Goal: Check status: Check status

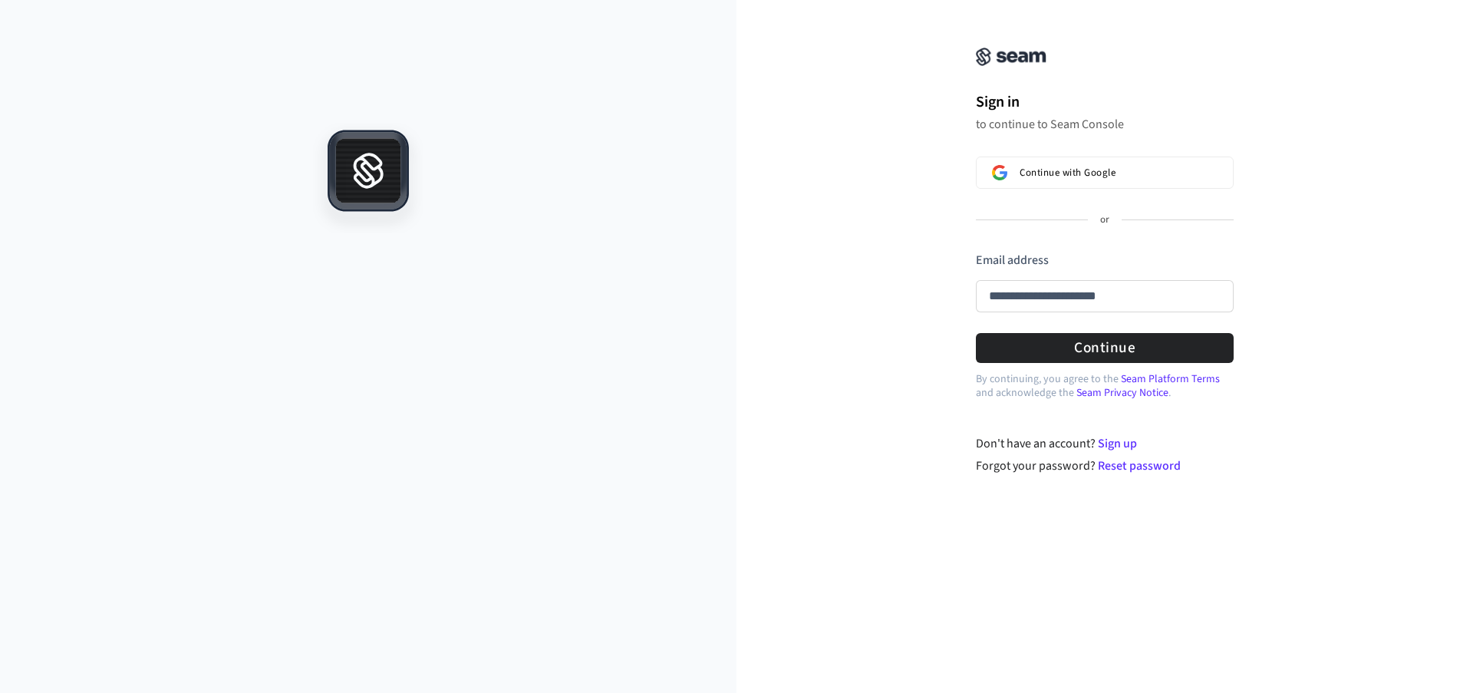
type input "**********"
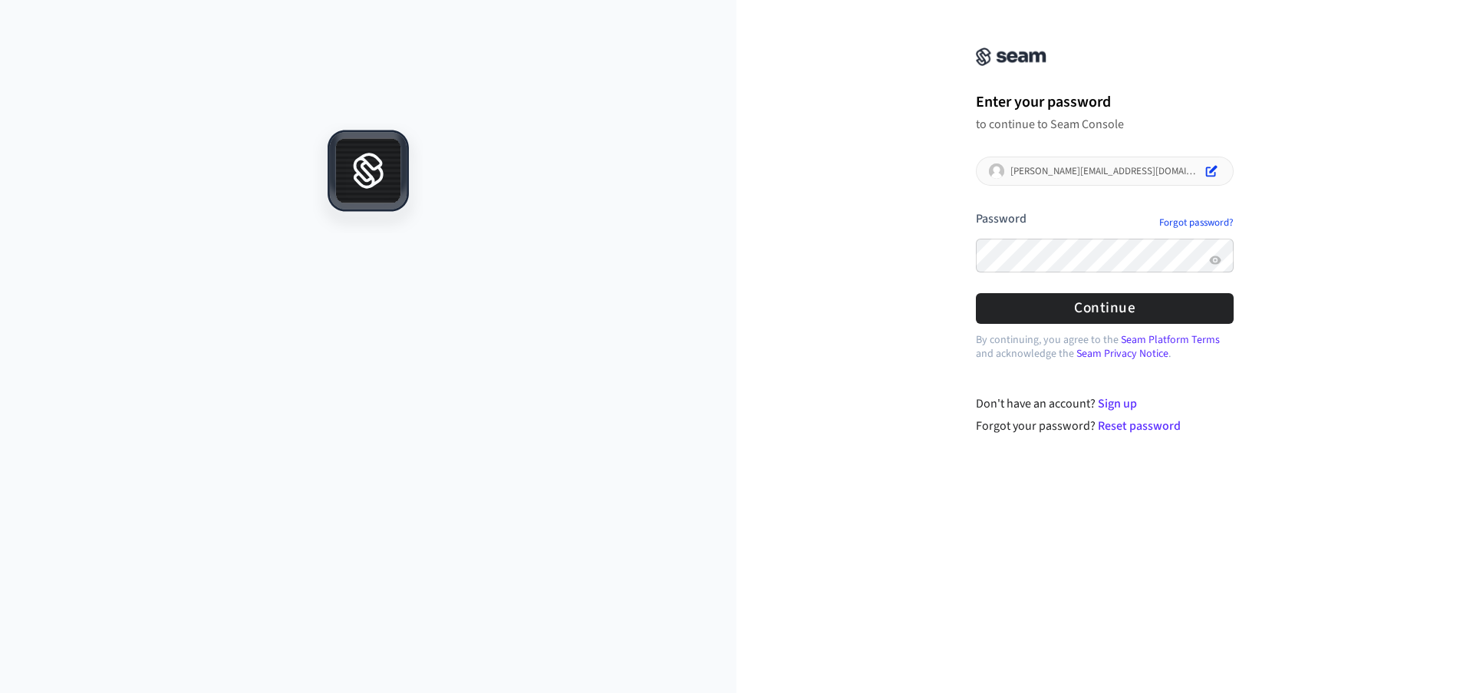
click at [976, 281] on div at bounding box center [976, 281] width 0 height 0
click at [1099, 310] on button "Continue" at bounding box center [1105, 308] width 258 height 30
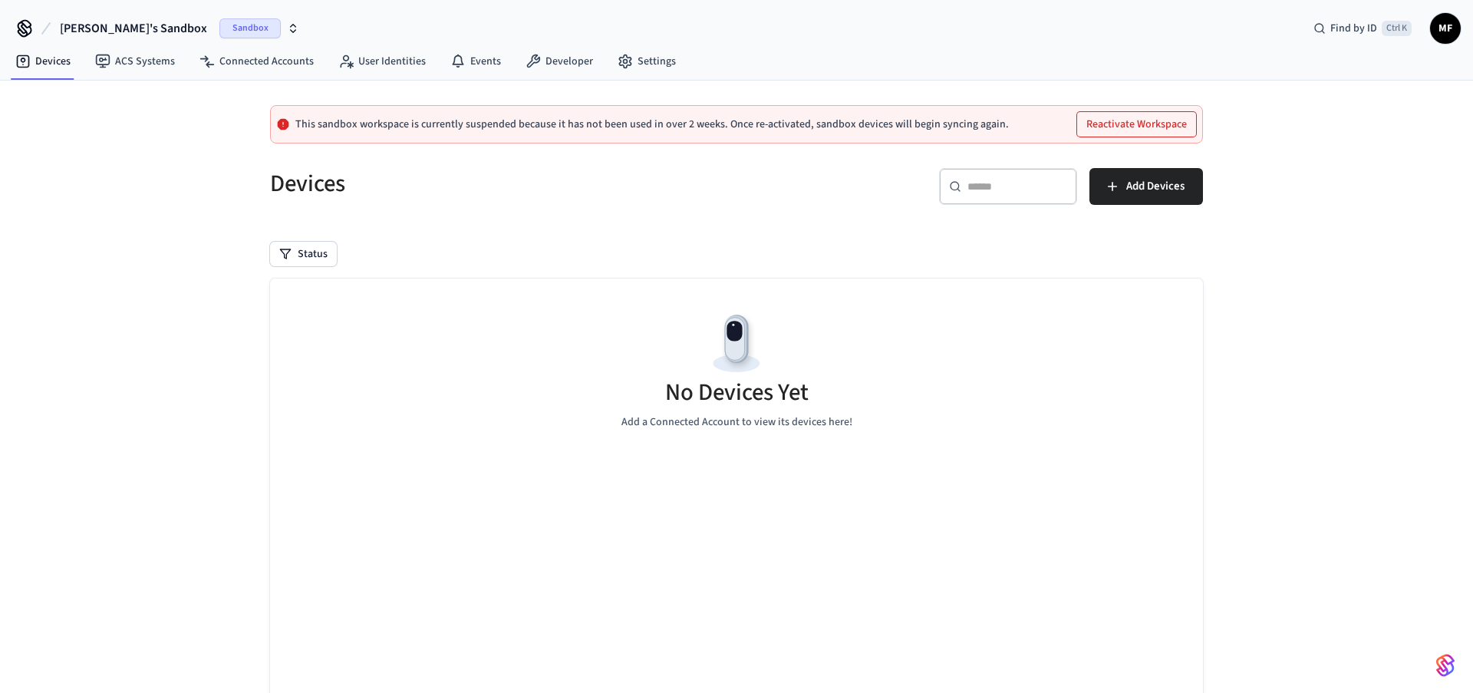
click at [219, 26] on span "Sandbox" at bounding box center [249, 28] width 61 height 20
click at [199, 127] on span "Production" at bounding box center [216, 128] width 61 height 20
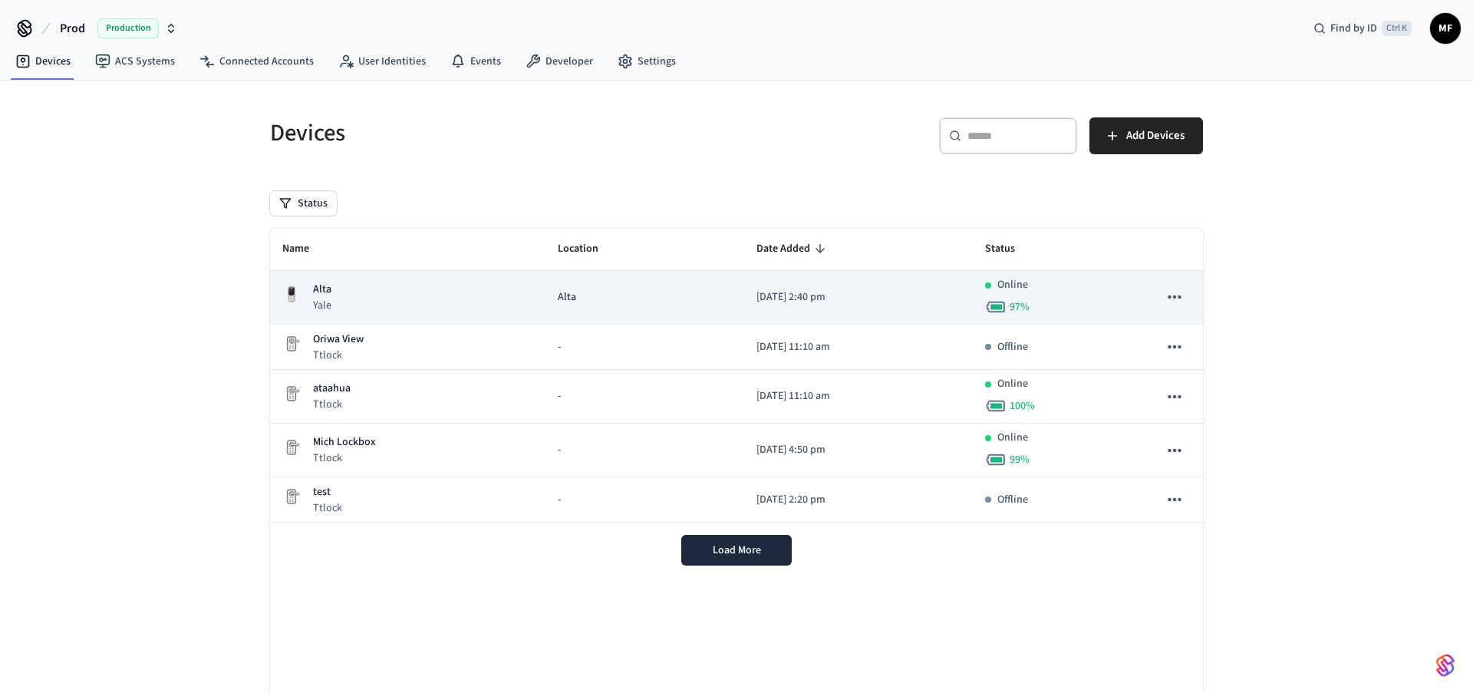
click at [321, 284] on p "Alta" at bounding box center [322, 290] width 18 height 16
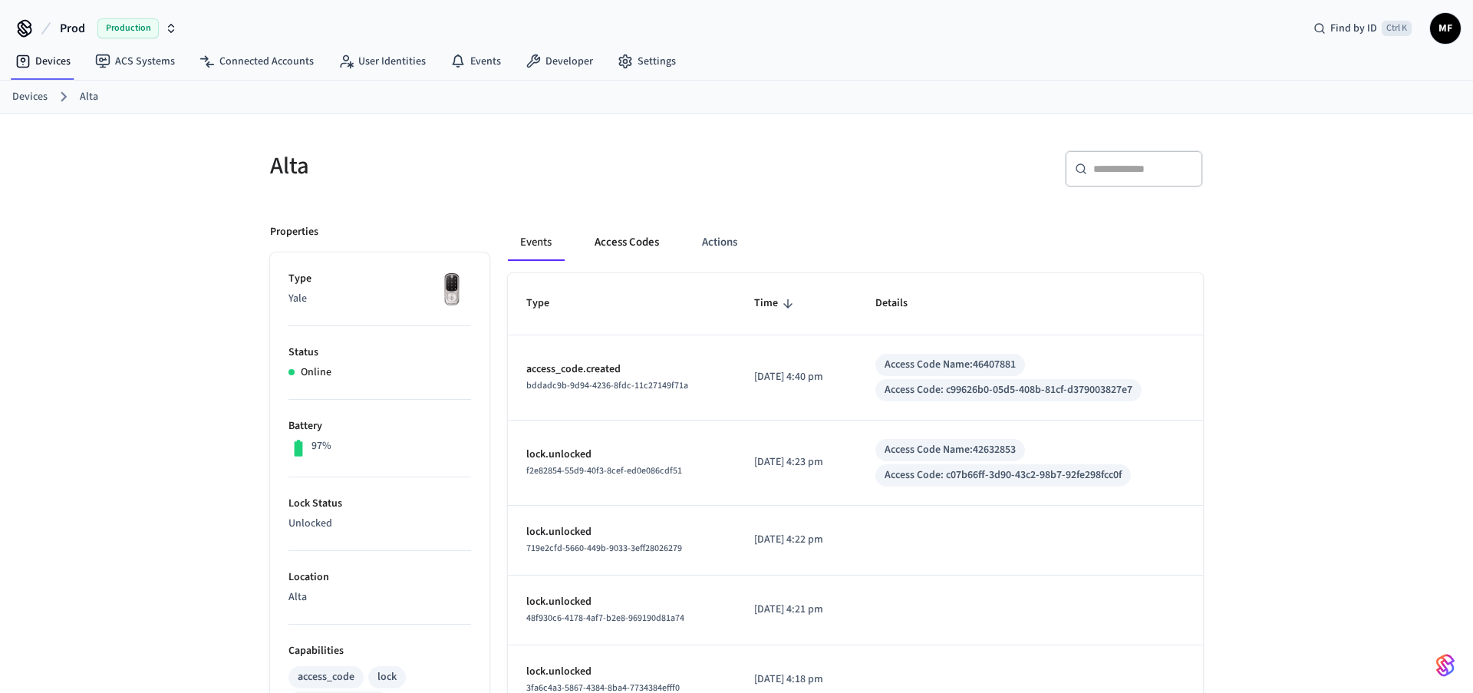
click at [635, 243] on button "Access Codes" at bounding box center [626, 242] width 89 height 37
